Goal: Task Accomplishment & Management: Manage account settings

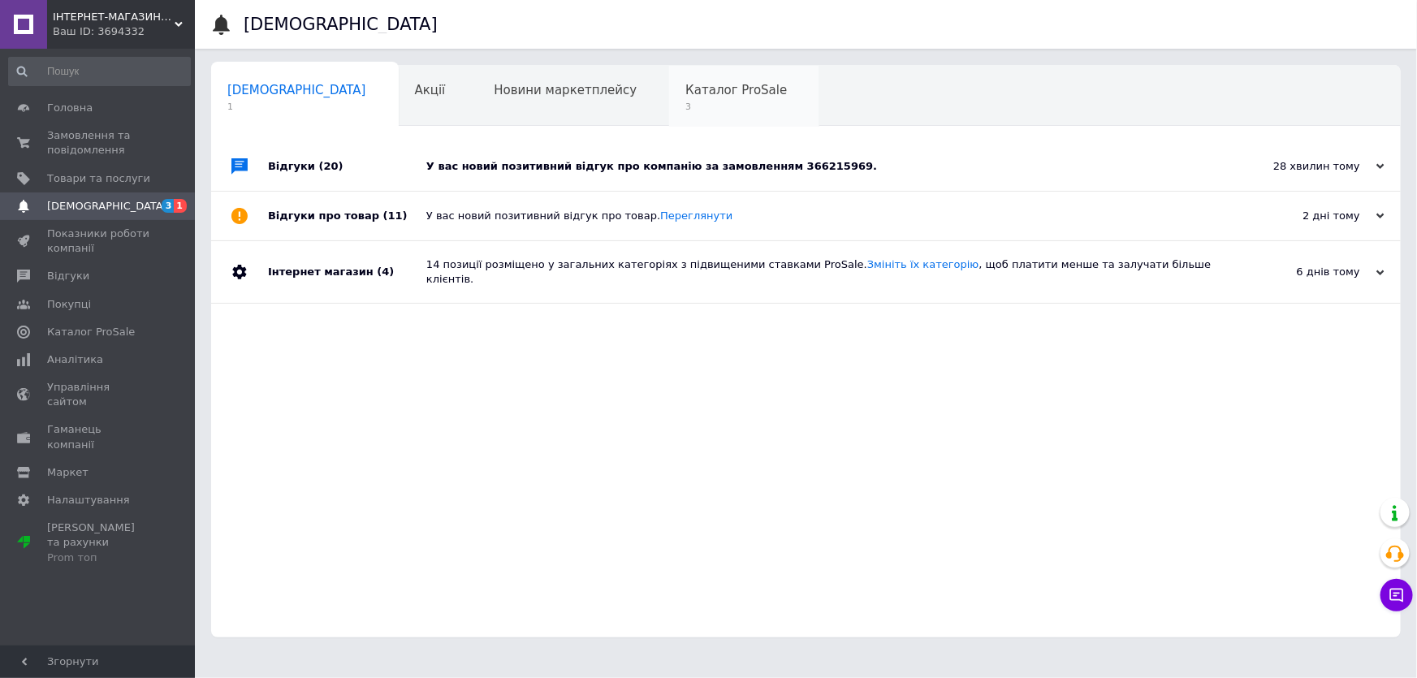
click at [686, 96] on span "Каталог ProSale" at bounding box center [737, 90] width 102 height 15
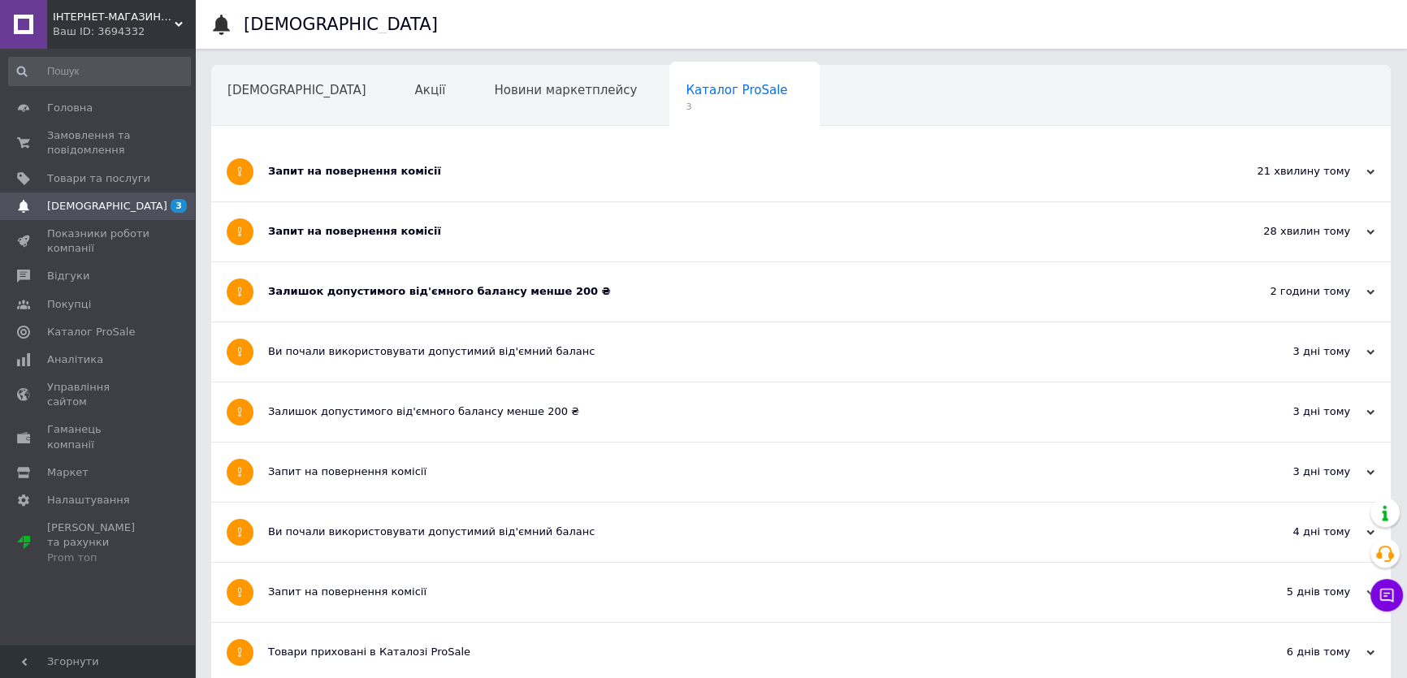
click at [686, 96] on span "Каталог ProSale" at bounding box center [737, 90] width 102 height 15
click at [84, 145] on span "Замовлення та повідомлення" at bounding box center [98, 142] width 103 height 29
